Goal: Transaction & Acquisition: Purchase product/service

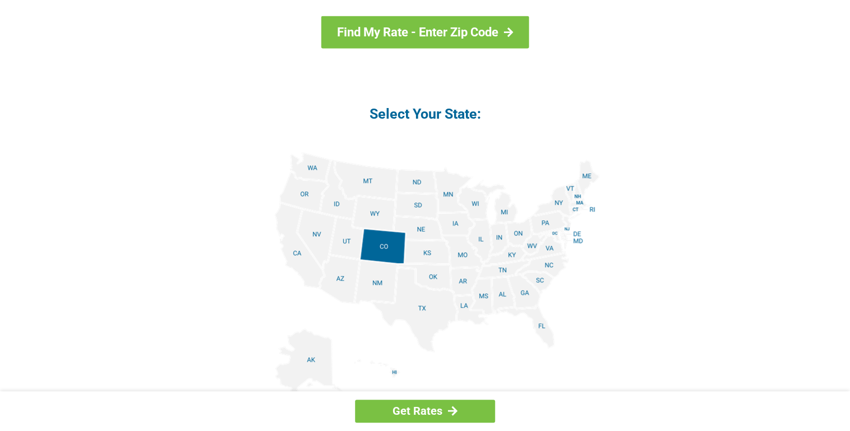
scroll to position [1210, 0]
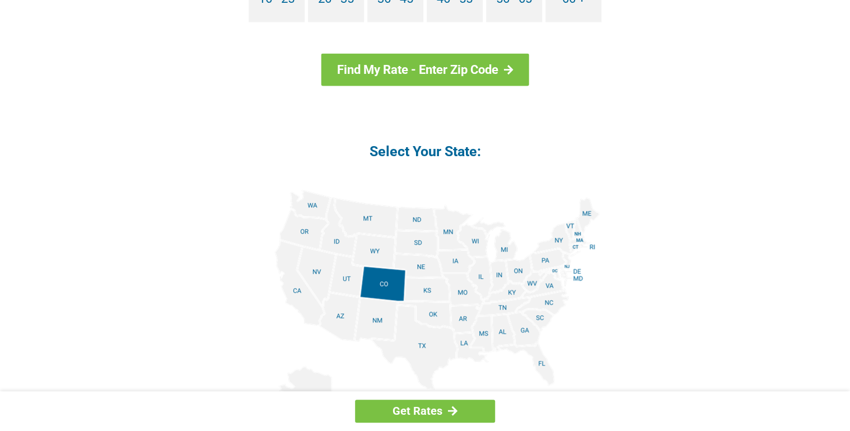
click at [536, 356] on img at bounding box center [425, 316] width 350 height 253
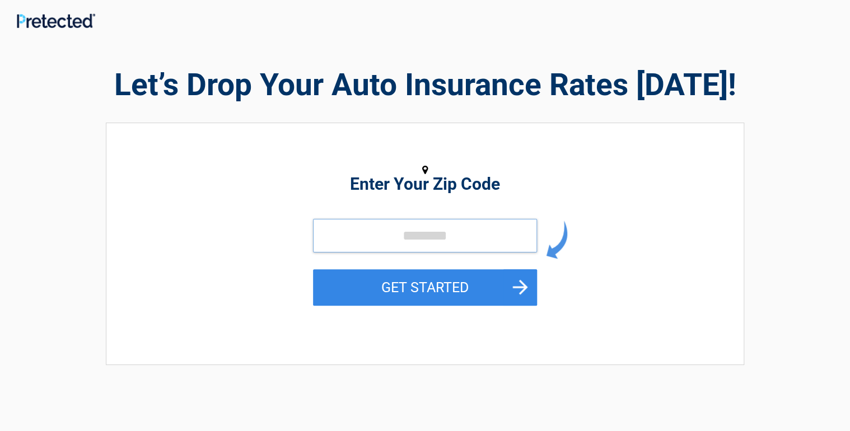
click at [332, 234] on input "tel" at bounding box center [425, 236] width 224 height 34
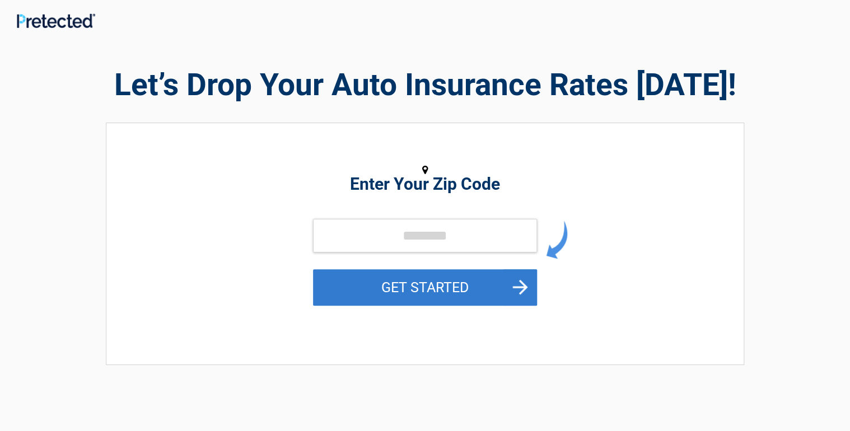
click at [514, 285] on button "GET STARTED" at bounding box center [425, 287] width 224 height 36
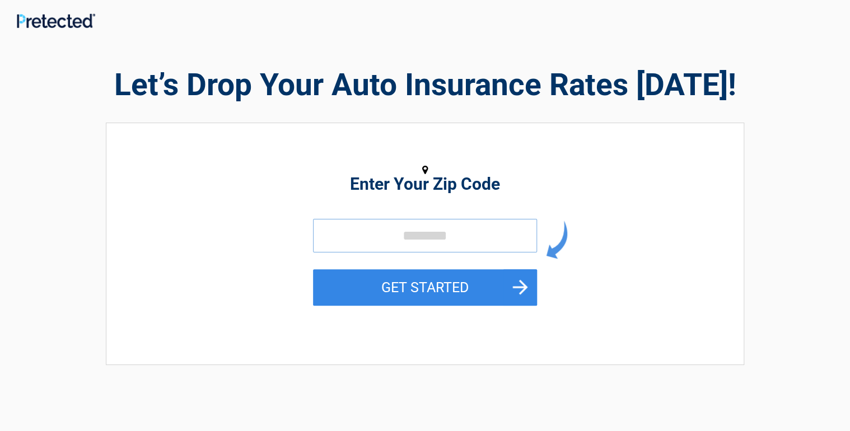
click at [343, 239] on input "tel" at bounding box center [425, 236] width 224 height 34
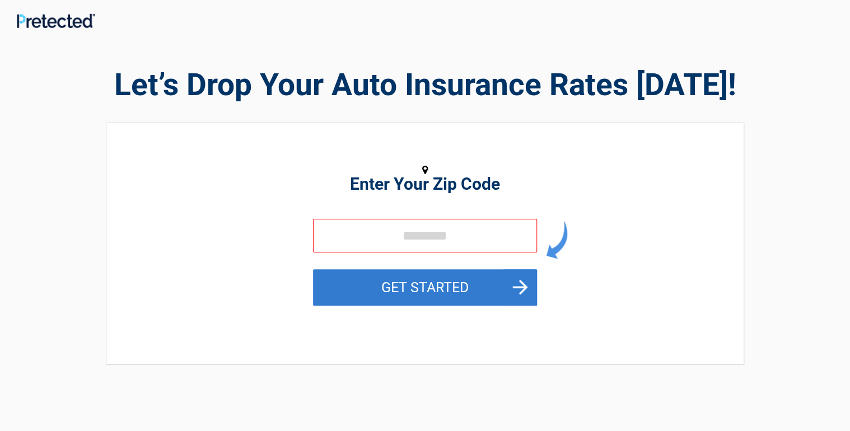
click at [522, 283] on button "GET STARTED" at bounding box center [425, 287] width 224 height 36
click at [521, 283] on button "GET STARTED" at bounding box center [425, 287] width 224 height 36
click at [454, 283] on button "GET STARTED" at bounding box center [425, 287] width 224 height 36
